Goal: Information Seeking & Learning: Learn about a topic

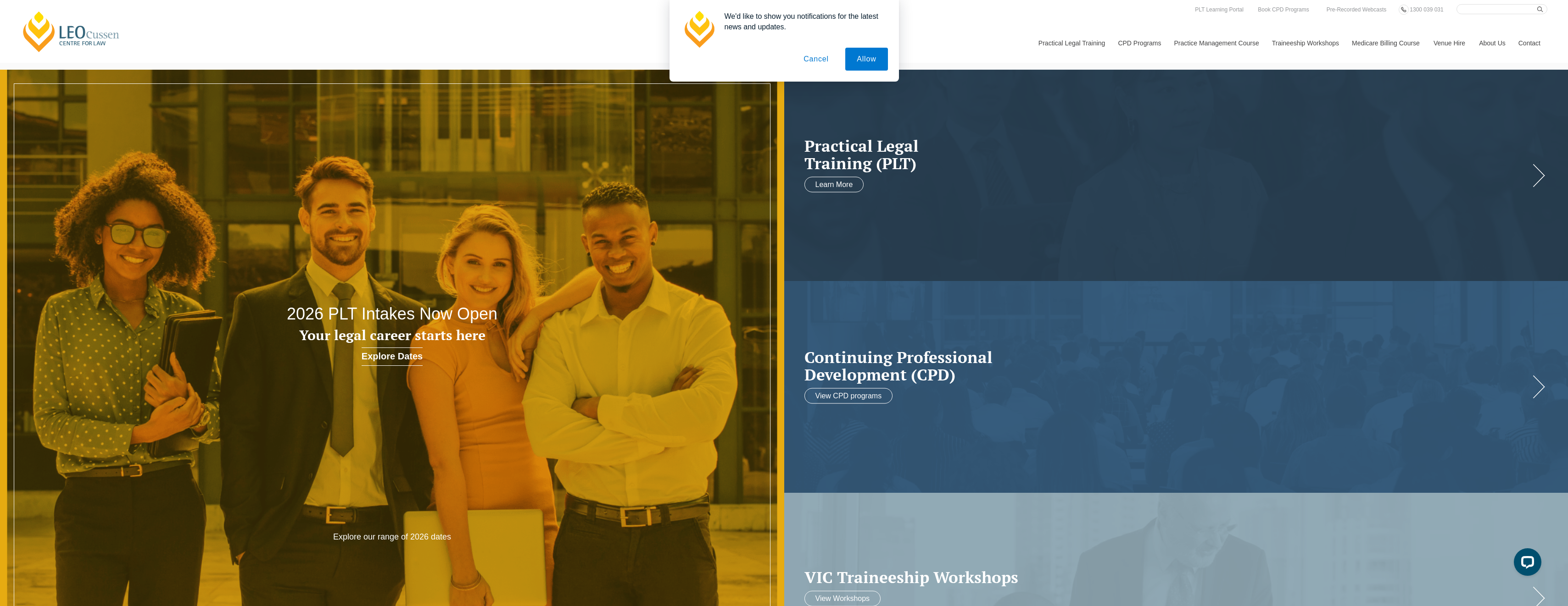
click at [817, 59] on button "Cancel" at bounding box center [816, 59] width 48 height 23
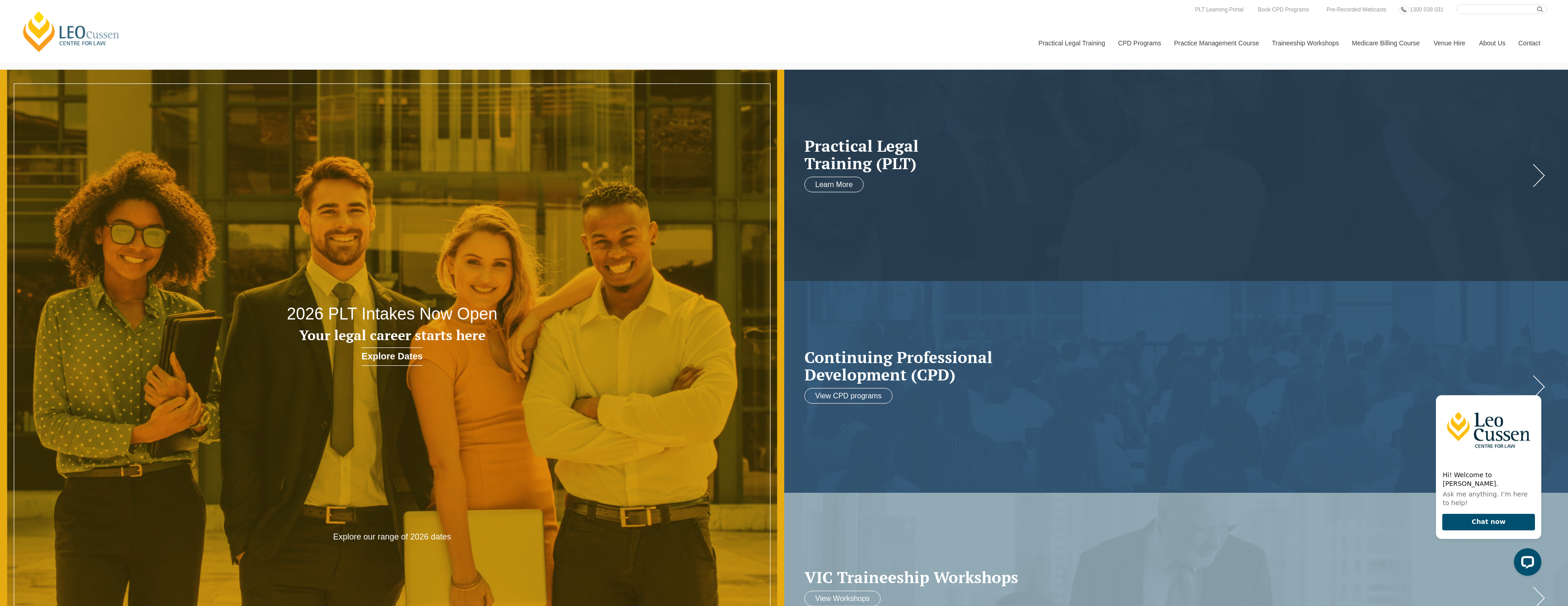
click at [1469, 10] on input "Search here" at bounding box center [1501, 9] width 91 height 10
type input "AI"
click at [1537, 4] on button "submit" at bounding box center [1542, 9] width 10 height 10
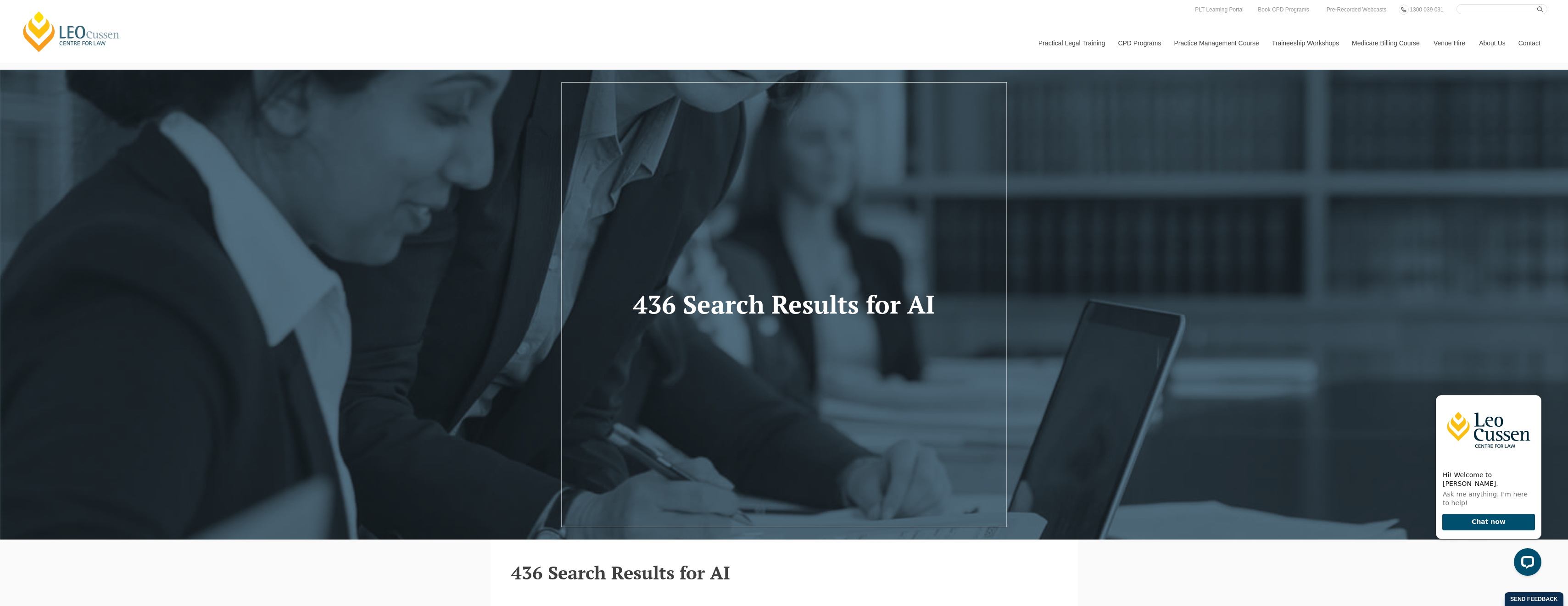
click at [1476, 9] on input "Search here" at bounding box center [1501, 9] width 91 height 10
paste input "AI Prompting for Lawyers – Effective Skills for Legal Practice"
type input "AI Prompting for Lawyers – Effective Skills for Legal Practice"
click at [1537, 4] on button "submit" at bounding box center [1542, 9] width 10 height 10
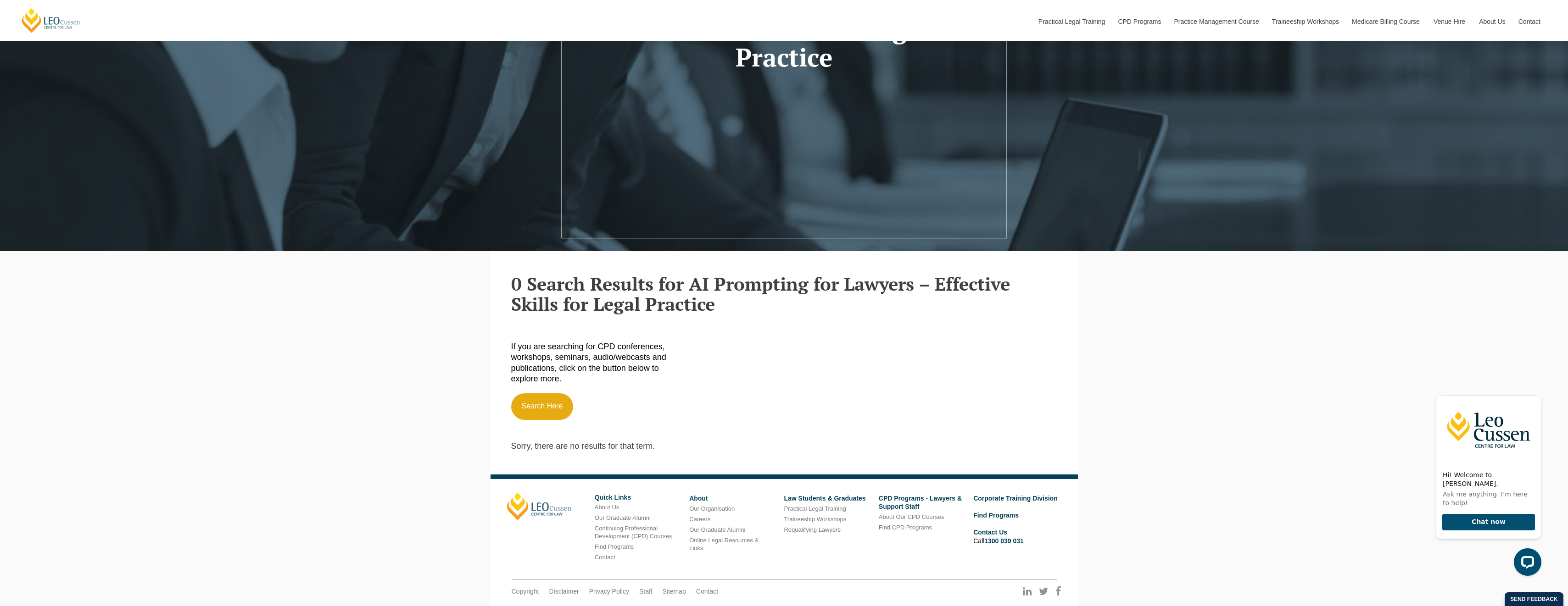
scroll to position [335, 0]
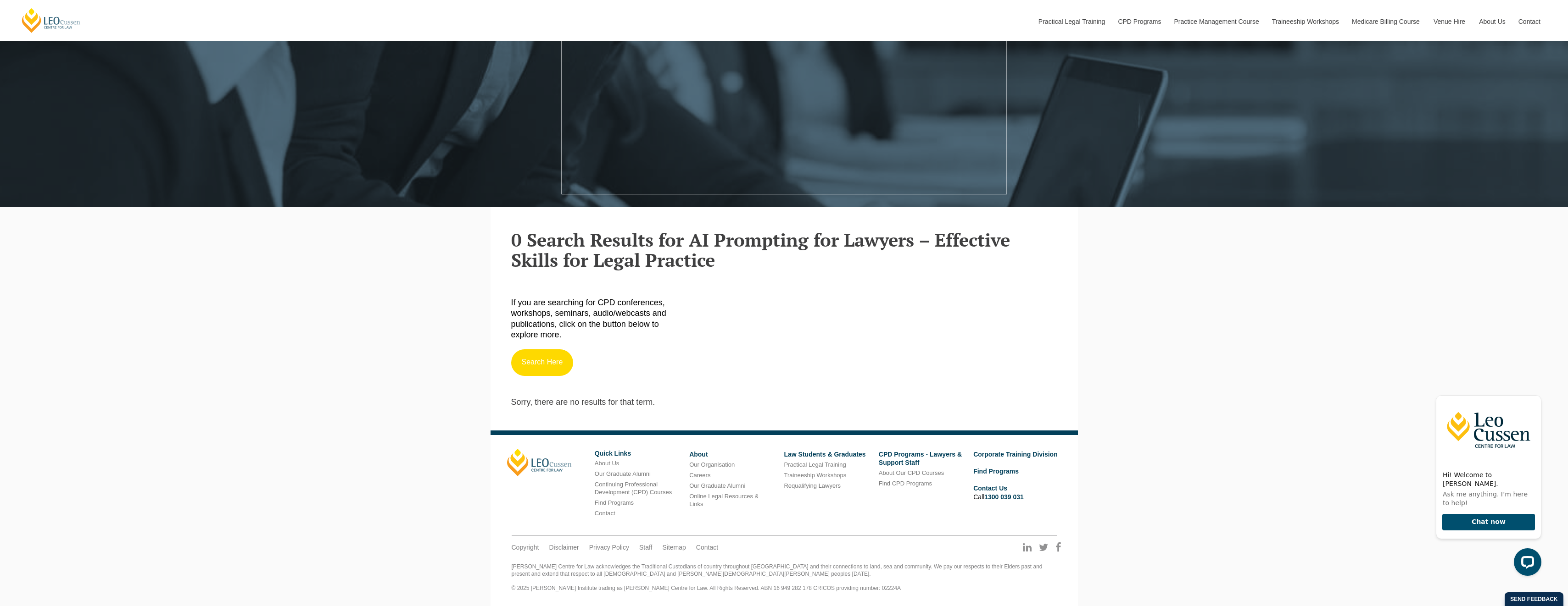
click at [537, 369] on link "Search Here" at bounding box center [542, 363] width 62 height 27
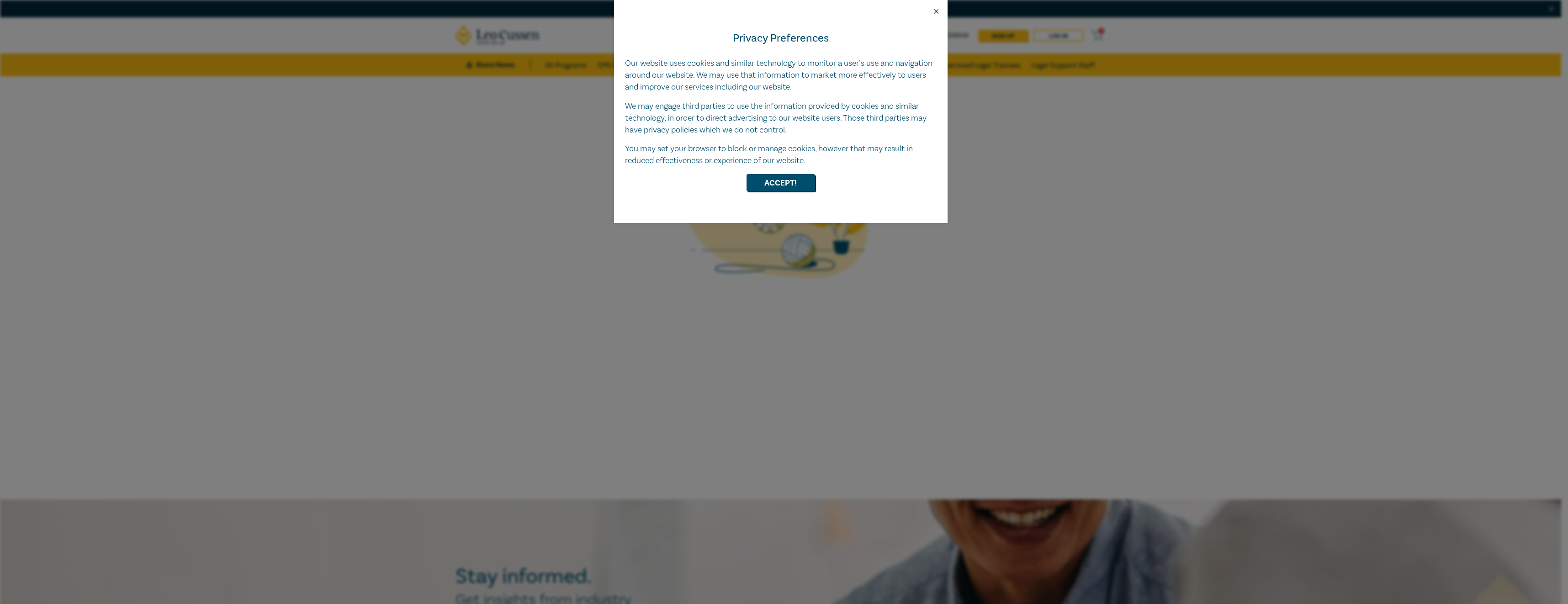
click at [937, 12] on button "Close" at bounding box center [936, 12] width 9 height 9
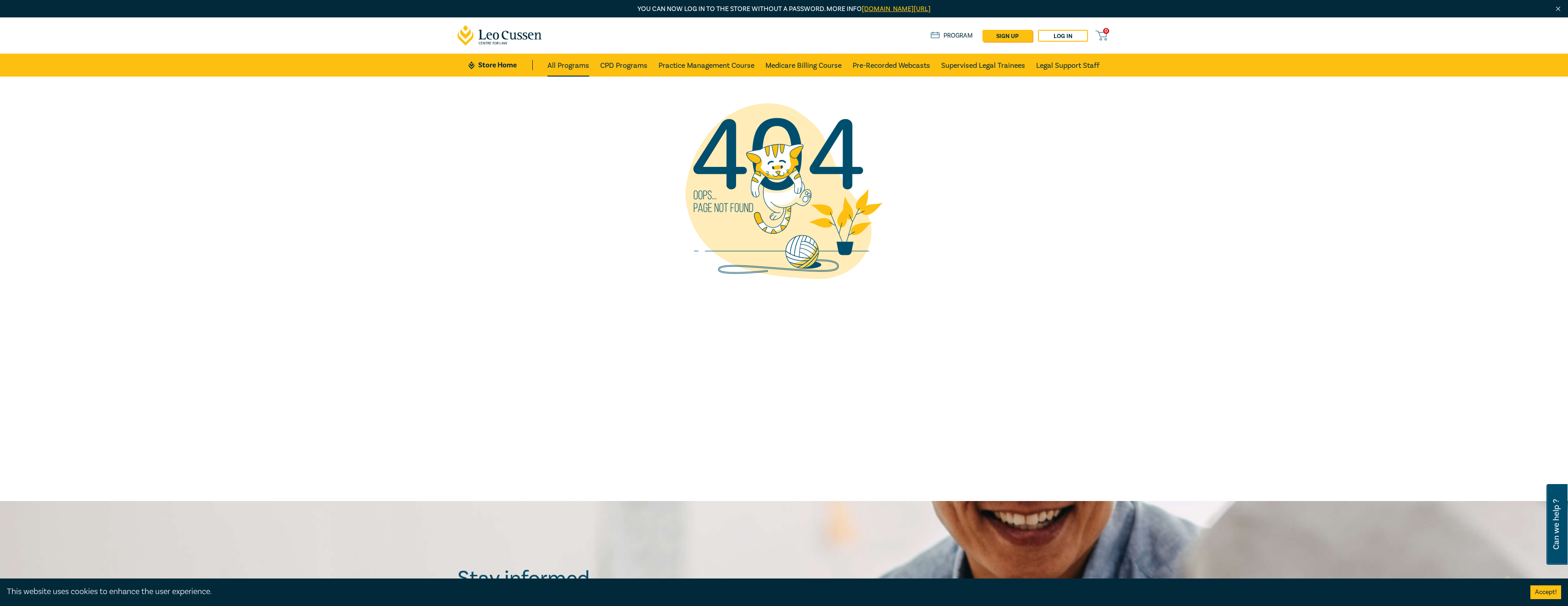
click at [554, 64] on link "All Programs" at bounding box center [568, 65] width 42 height 23
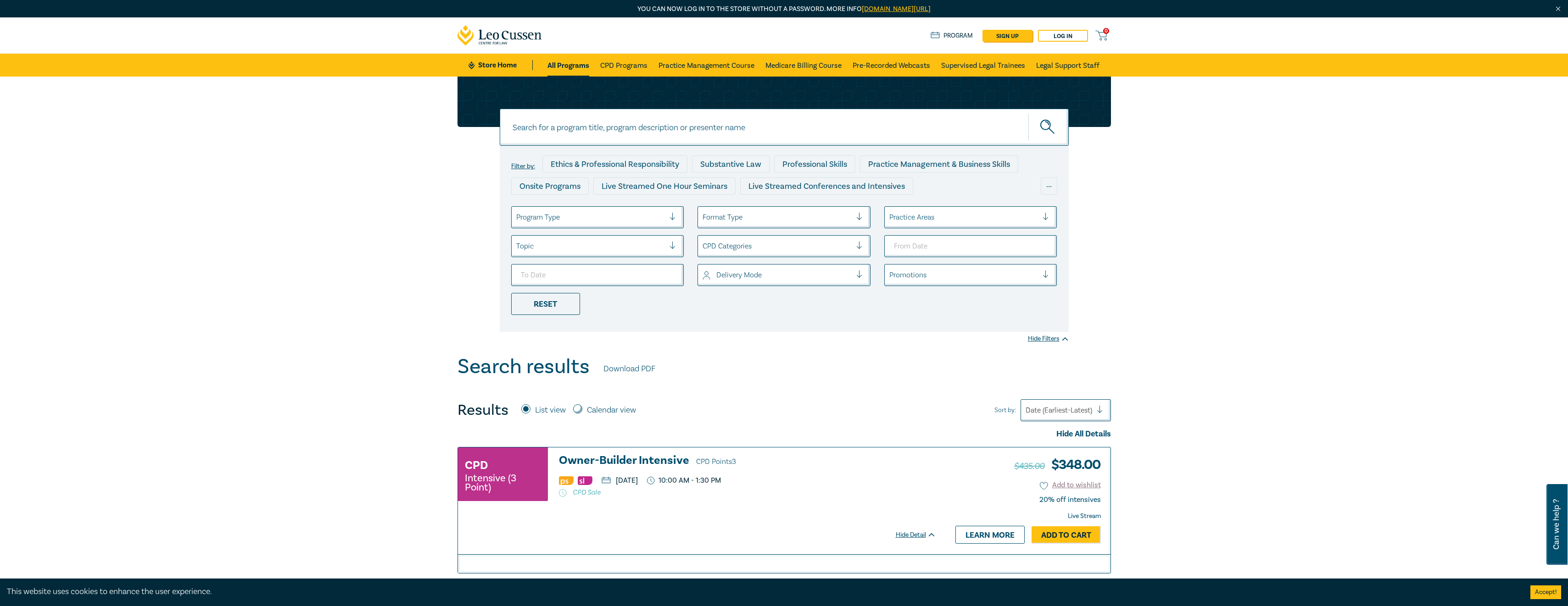
click at [592, 243] on div at bounding box center [591, 246] width 149 height 12
click at [850, 338] on div "Filter by: Ethics & Professional Responsibility Substantive Law Professional Sk…" at bounding box center [784, 216] width 1568 height 279
click at [524, 130] on input at bounding box center [784, 127] width 569 height 37
type input "["
type input "prompting"
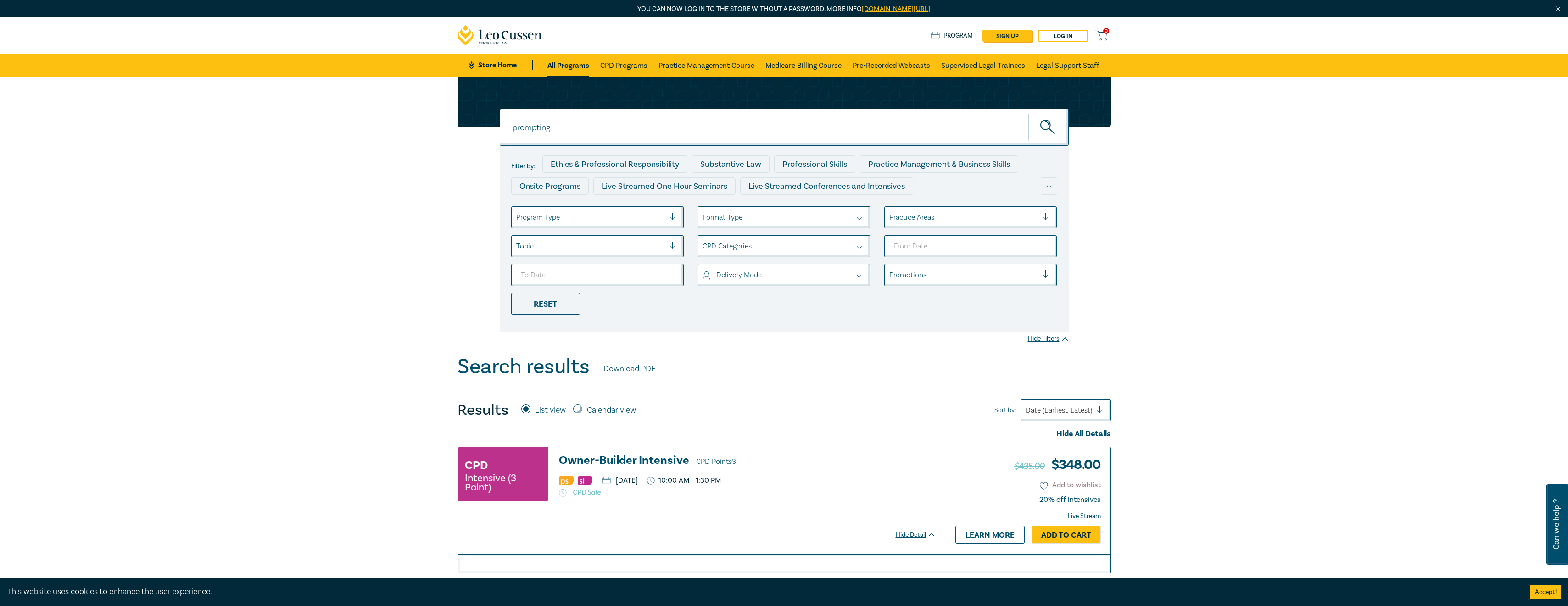
click at [1028, 113] on button "submit" at bounding box center [1048, 127] width 40 height 28
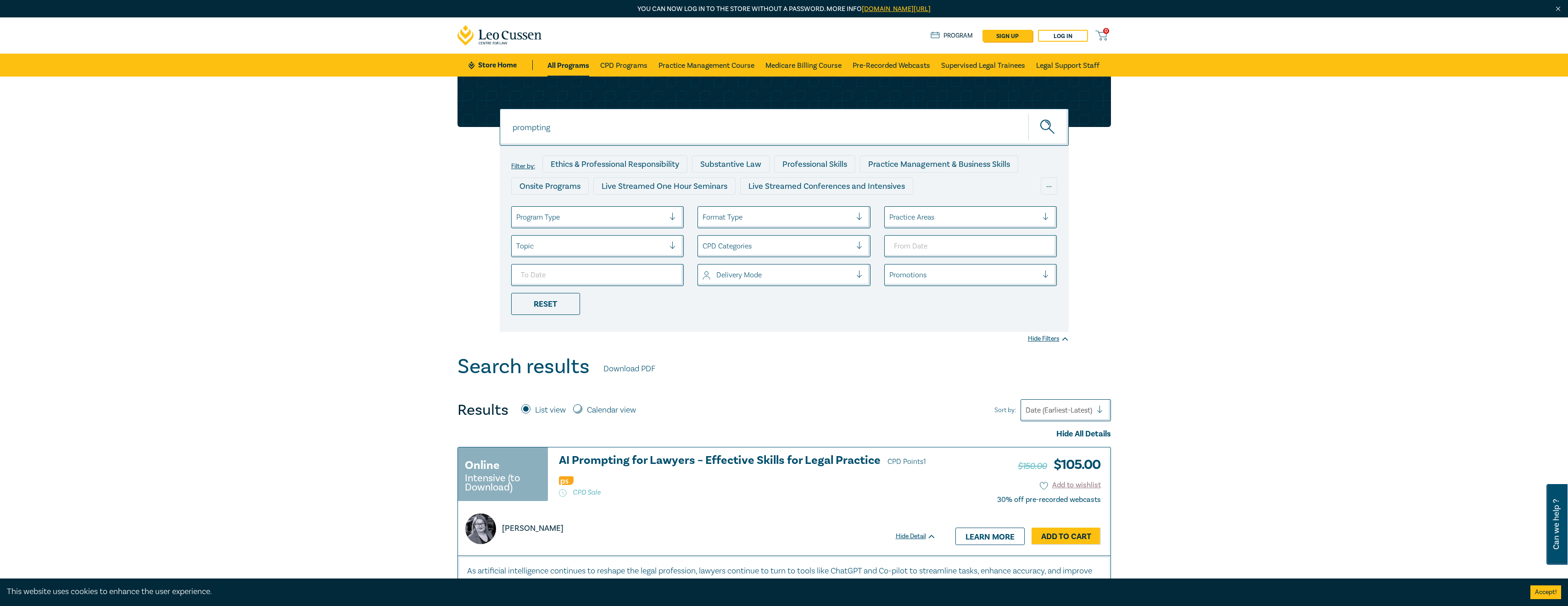
click at [642, 458] on h3 "AI Prompting for Lawyers – Effective Skills for Legal Practice CPD Points 1" at bounding box center [747, 461] width 377 height 14
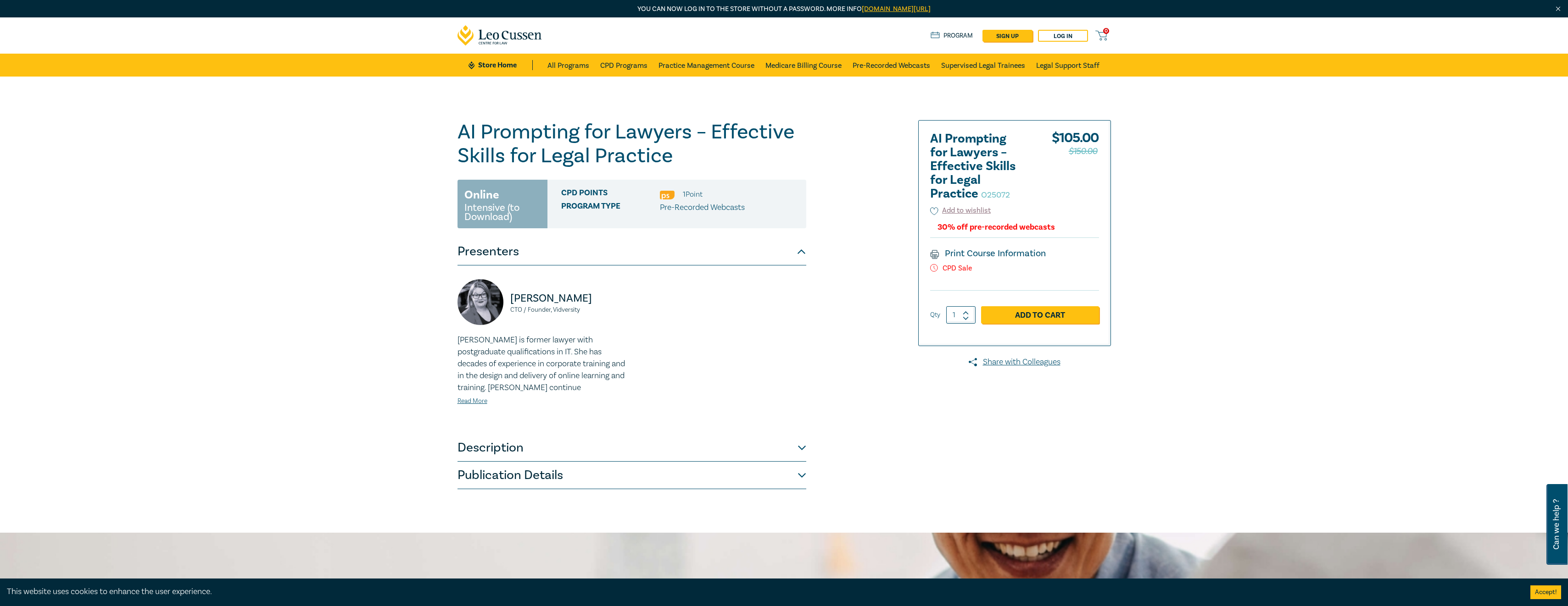
click at [801, 472] on button "Publication Details" at bounding box center [631, 475] width 348 height 27
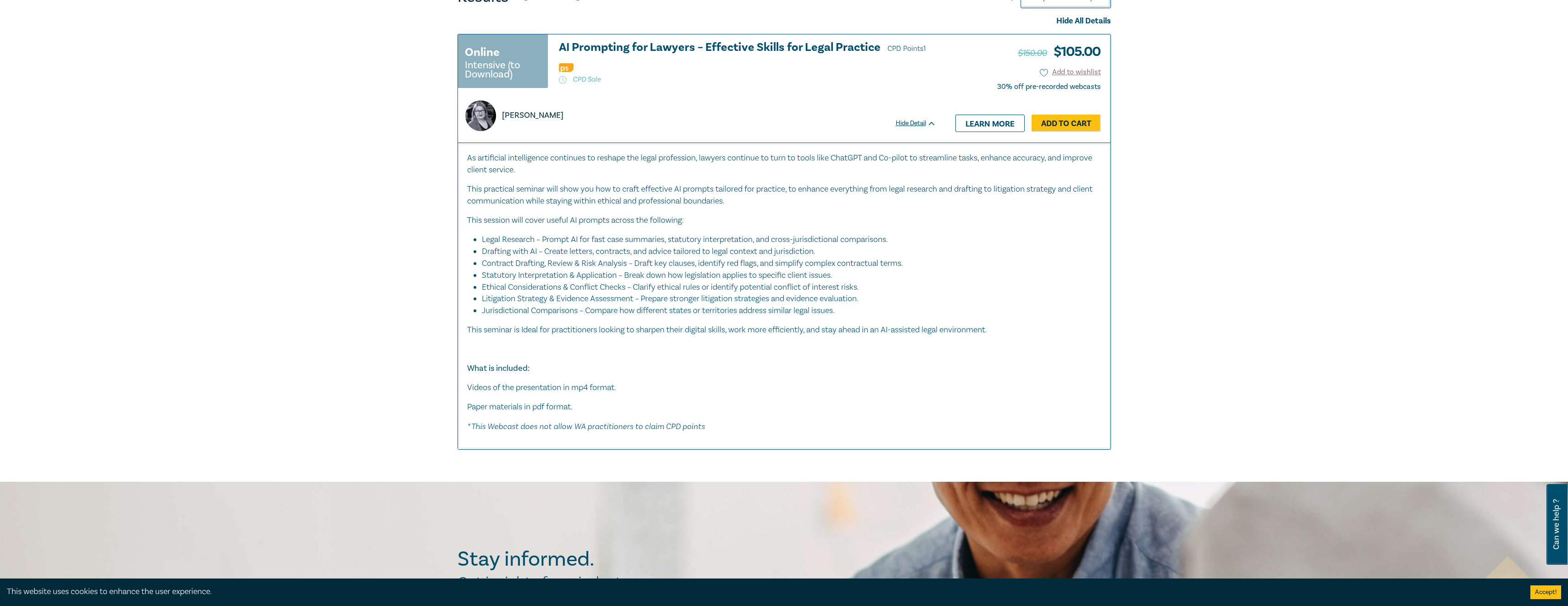
scroll to position [413, 0]
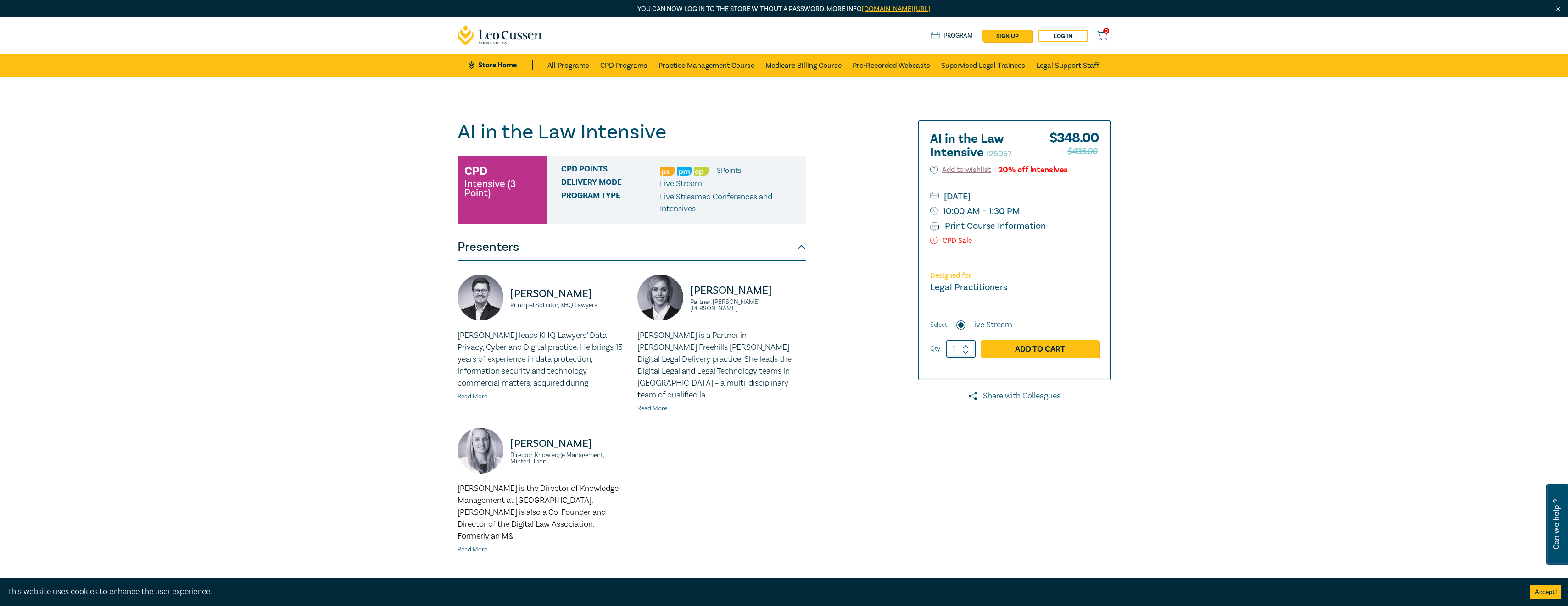
scroll to position [46, 0]
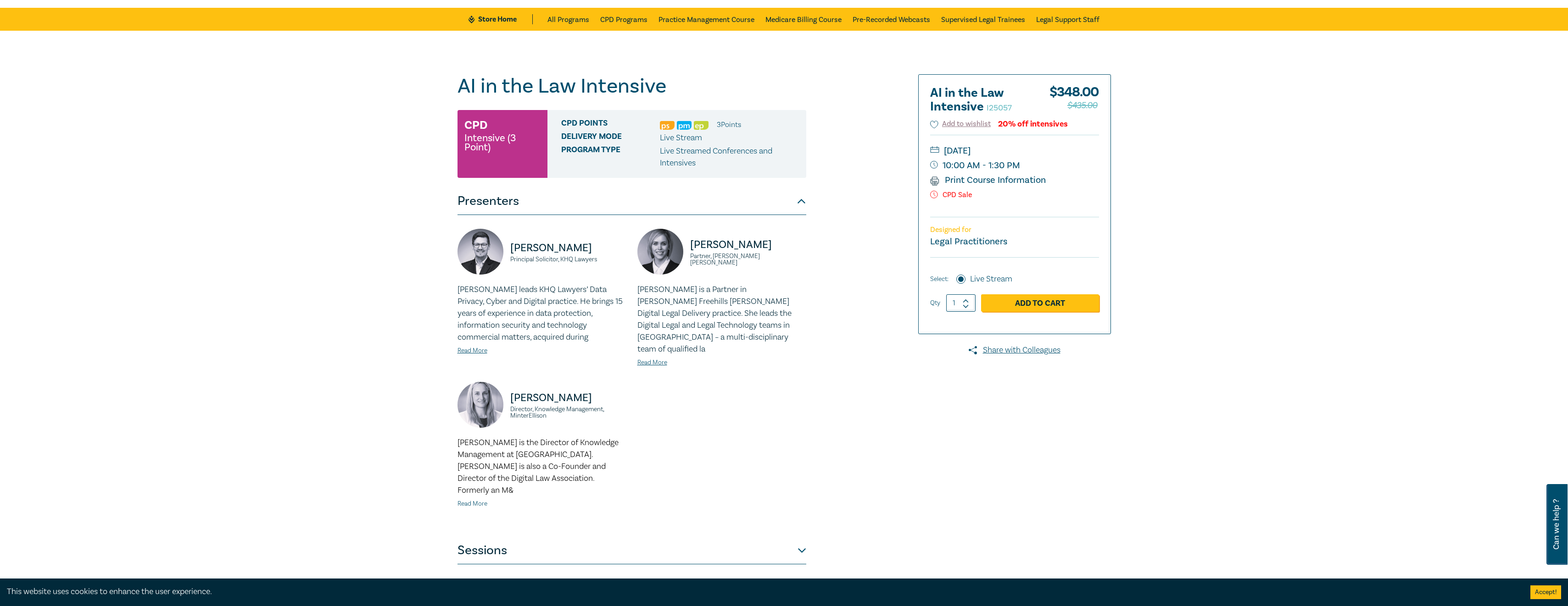
click at [467, 500] on link "Read More" at bounding box center [472, 504] width 30 height 9
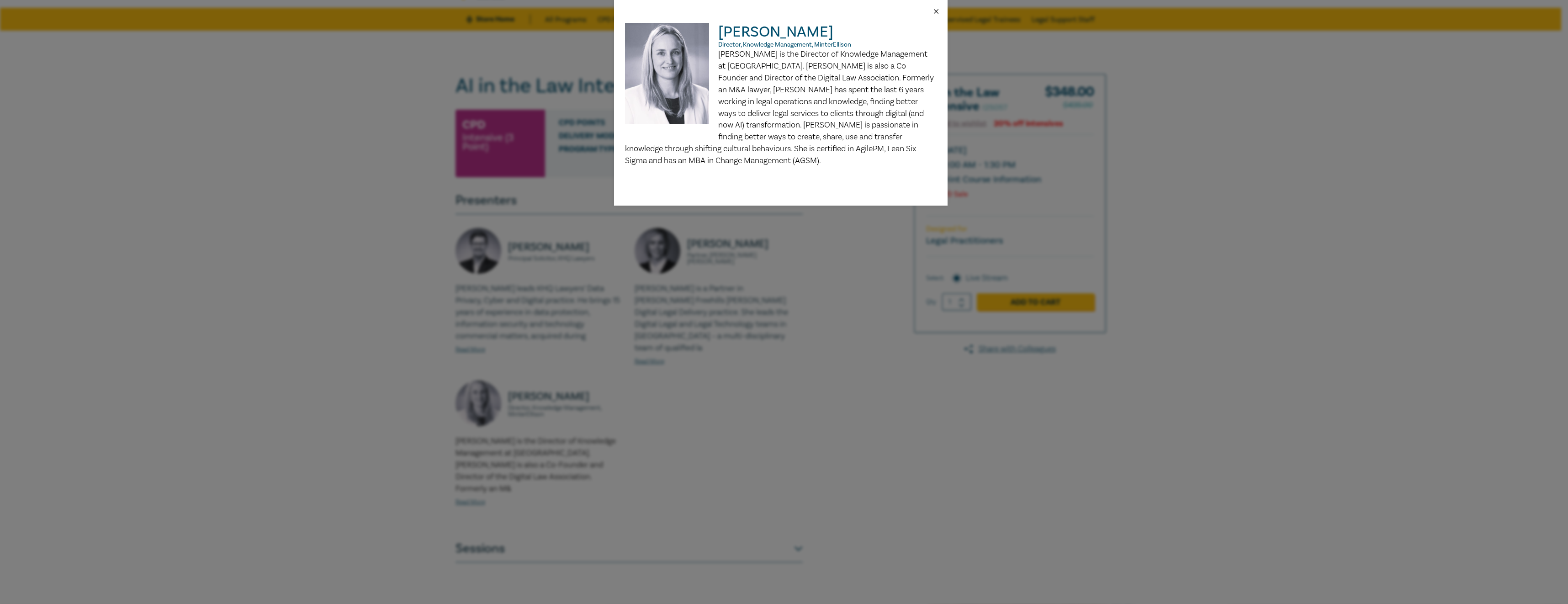
click at [935, 9] on button "Close" at bounding box center [936, 12] width 9 height 9
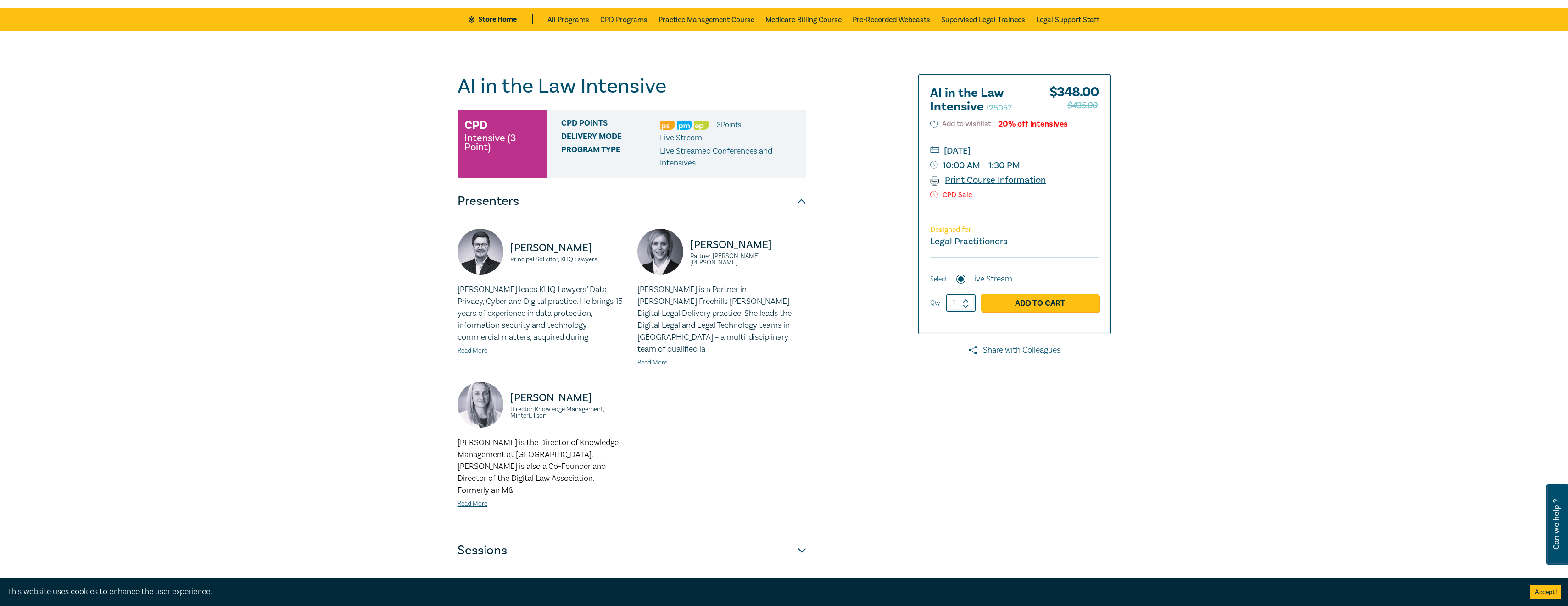
click at [961, 178] on link "Print Course Information" at bounding box center [988, 180] width 116 height 12
click at [804, 537] on button "Sessions" at bounding box center [631, 550] width 348 height 27
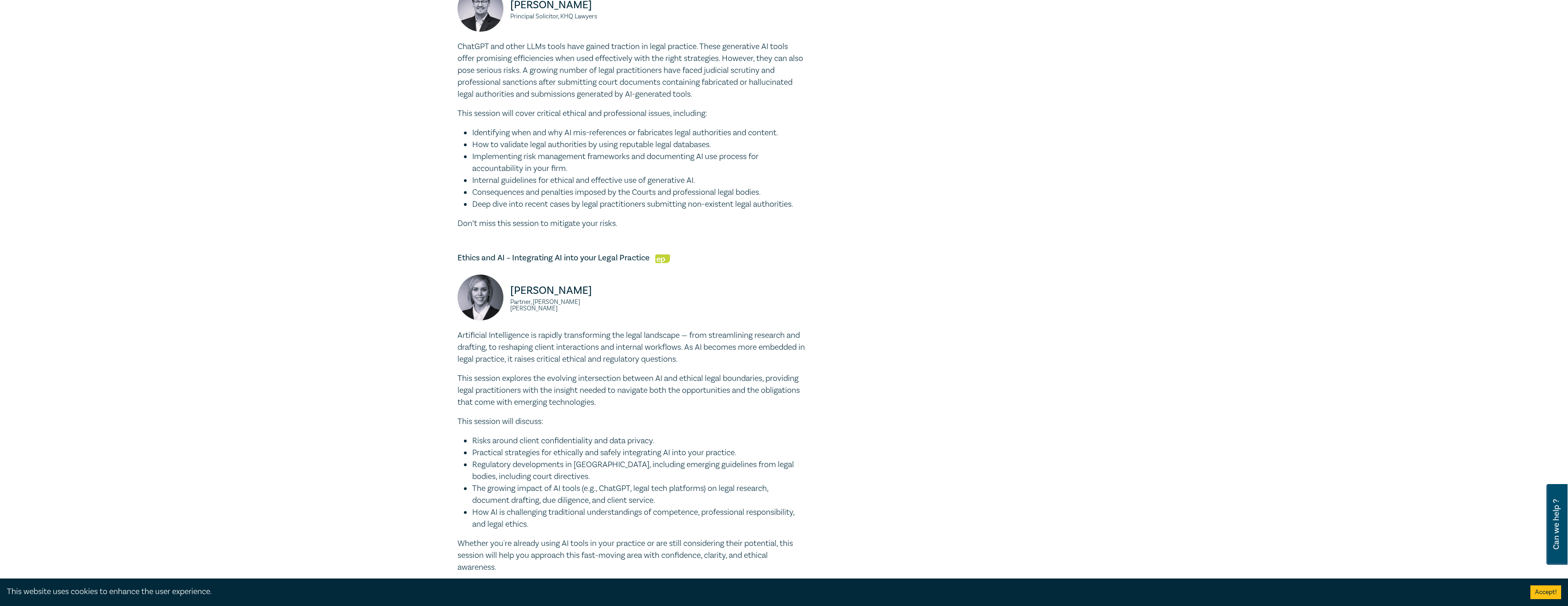
scroll to position [825, 0]
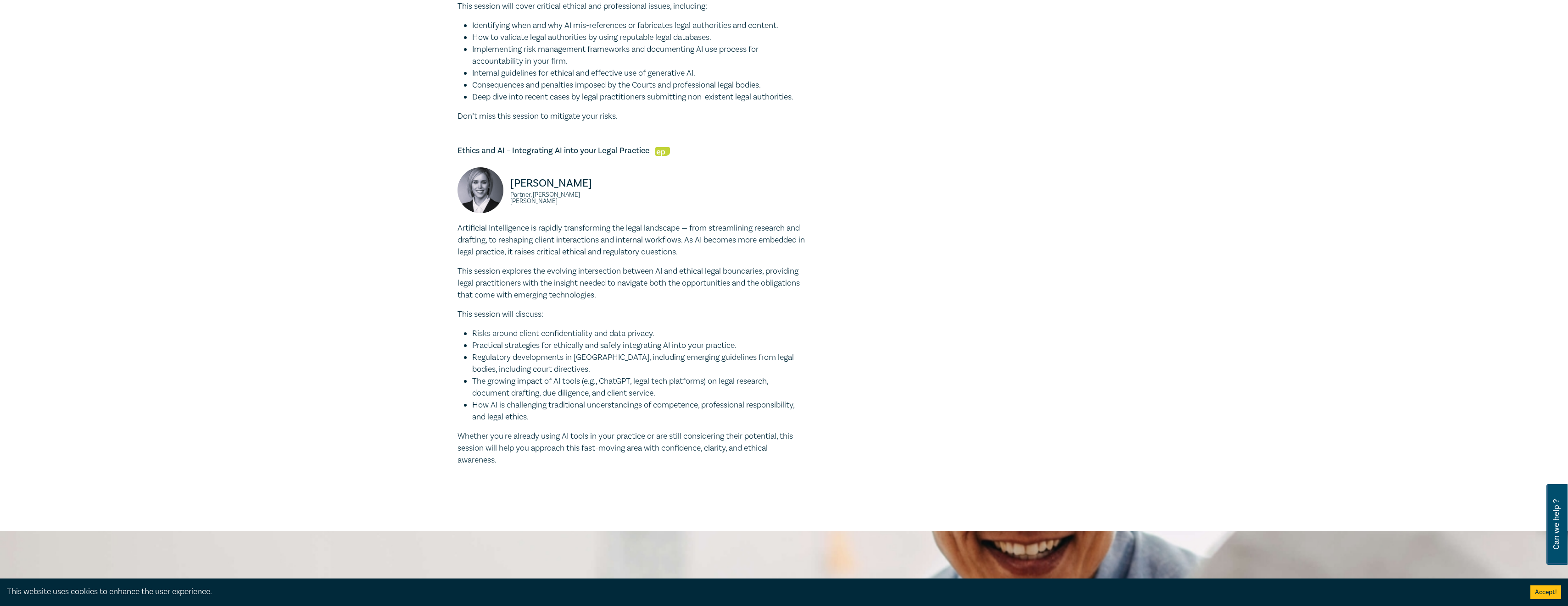
drag, startPoint x: 471, startPoint y: 428, endPoint x: 680, endPoint y: 426, distance: 209.0
click at [680, 423] on ul "Risks around client confidentiality and data privacy. Practical strategies for …" at bounding box center [631, 376] width 348 height 95
drag, startPoint x: 680, startPoint y: 426, endPoint x: 669, endPoint y: 426, distance: 11.0
click at [669, 400] on li "The growing impact of AI tools (e.g., ChatGPT, legal tech platforms) on legal r…" at bounding box center [639, 387] width 334 height 24
drag, startPoint x: 663, startPoint y: 428, endPoint x: 458, endPoint y: 417, distance: 205.3
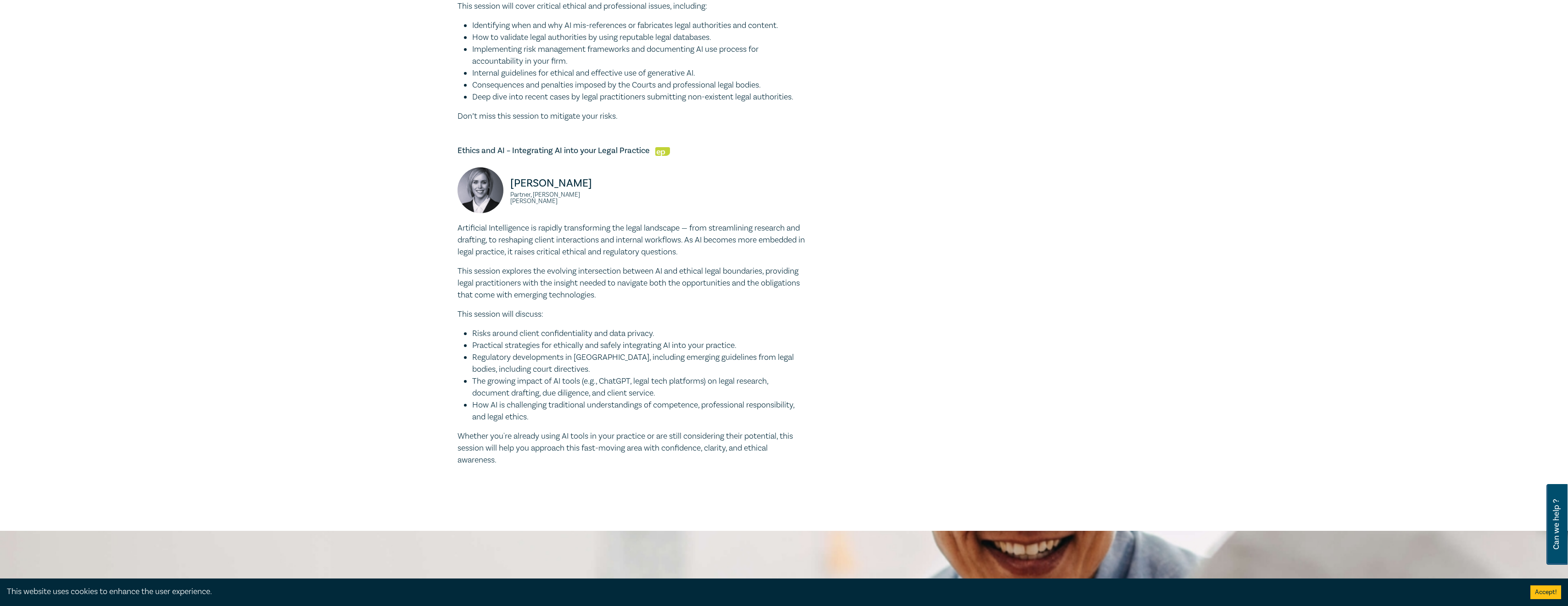
click at [458, 417] on ul "Risks around client confidentiality and data privacy. Practical strategies for …" at bounding box center [631, 376] width 348 height 95
drag, startPoint x: 458, startPoint y: 417, endPoint x: 421, endPoint y: 398, distance: 41.6
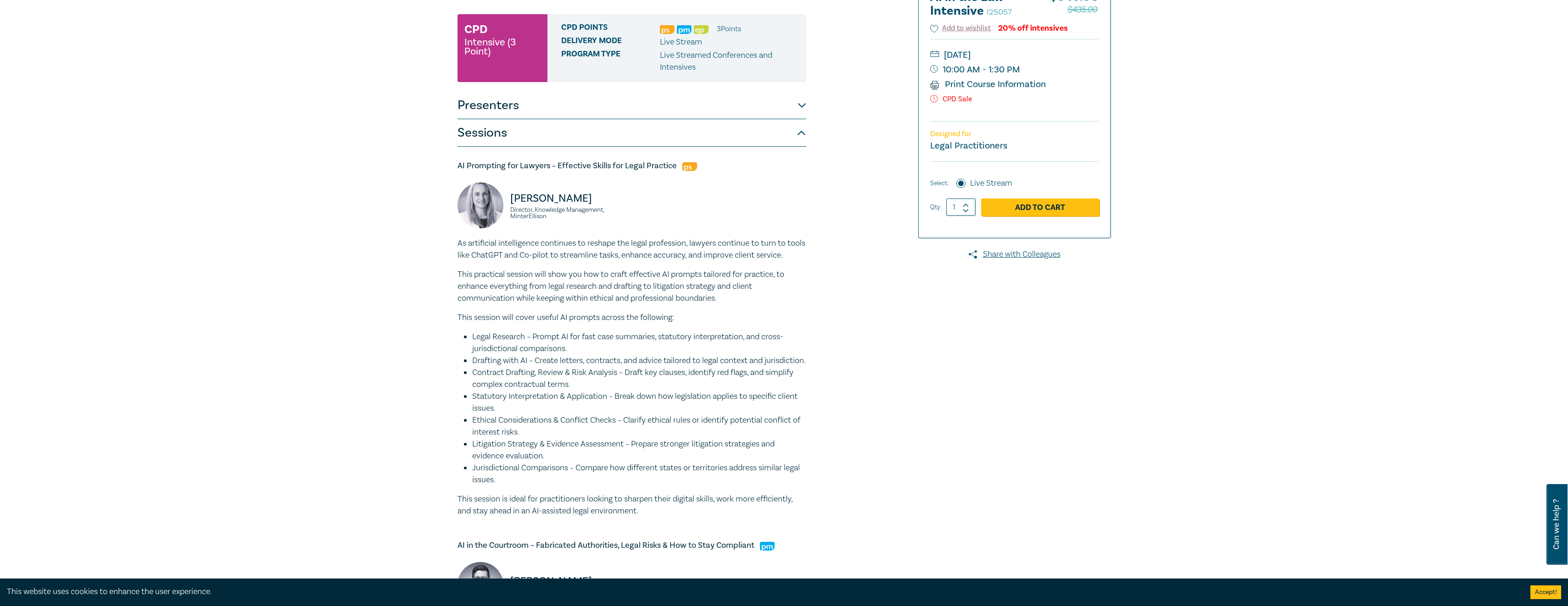
scroll to position [46, 0]
